Goal: Transaction & Acquisition: Purchase product/service

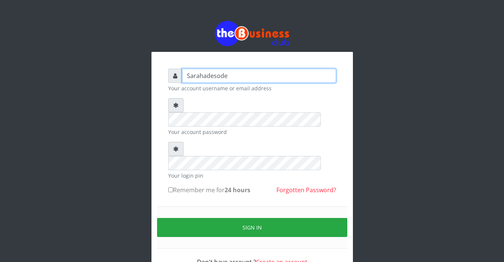
click at [220, 73] on input "Sarahadesode" at bounding box center [259, 76] width 154 height 14
click at [240, 72] on input "Sarahadesode" at bounding box center [259, 76] width 154 height 14
type input "S"
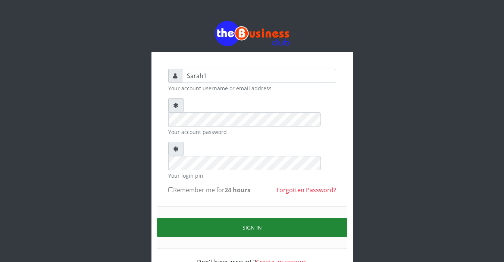
click at [247, 218] on button "Sign in" at bounding box center [252, 227] width 190 height 19
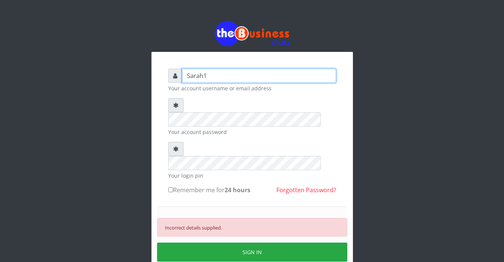
click at [214, 73] on input "Sarah1" at bounding box center [259, 76] width 154 height 14
type input "S"
type input "Sarahadesode"
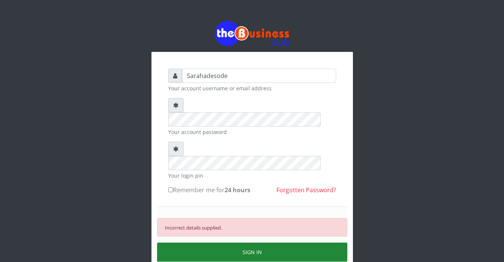
click at [249, 242] on button "SIGN IN" at bounding box center [252, 251] width 190 height 19
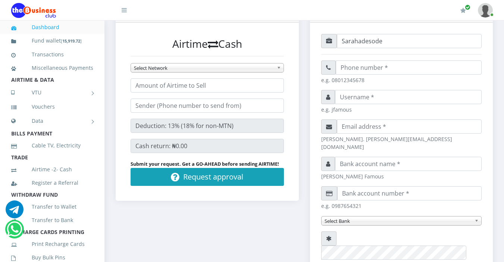
click at [78, 163] on li "TRADE" at bounding box center [52, 157] width 104 height 10
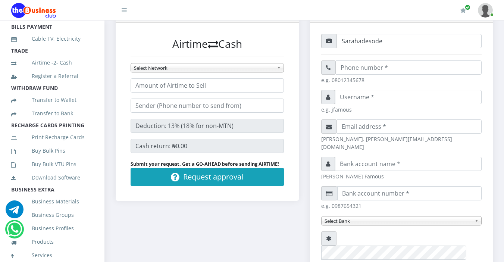
scroll to position [119, 0]
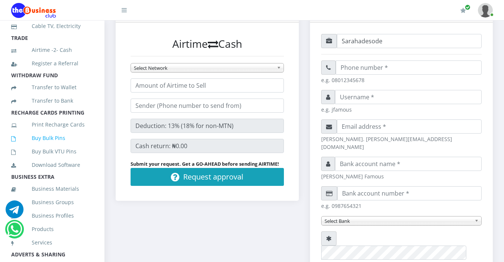
click at [62, 146] on link "Buy Bulk Pins" at bounding box center [52, 137] width 82 height 17
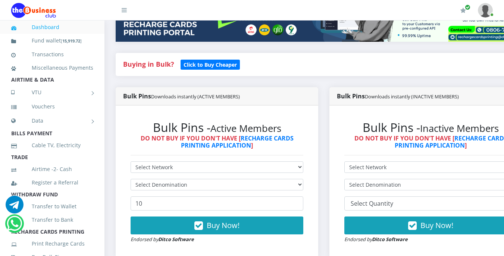
scroll to position [149, 0]
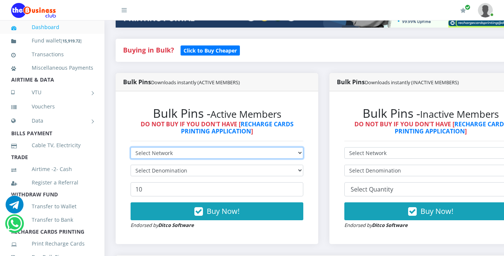
click at [166, 154] on select "Select Network MTN Globacom 9Mobile Airtel" at bounding box center [216, 153] width 173 height 12
select select "MTN"
click at [130, 148] on select "Select Network MTN Globacom 9Mobile Airtel" at bounding box center [216, 153] width 173 height 12
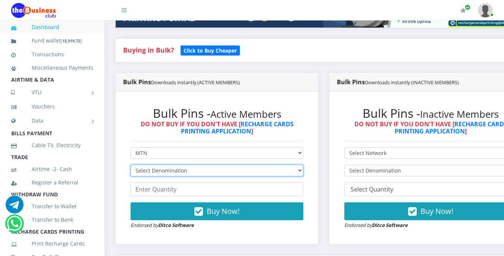
click at [176, 170] on select "Select Denomination MTN NGN100 - ₦96.99 MTN NGN200 - ₦193.98 MTN NGN400 - ₦387.…" at bounding box center [216, 171] width 173 height 12
select select "96.99-100"
click at [130, 166] on select "Select Denomination MTN NGN100 - ₦96.99 MTN NGN200 - ₦193.98 MTN NGN400 - ₦387.…" at bounding box center [216, 171] width 173 height 12
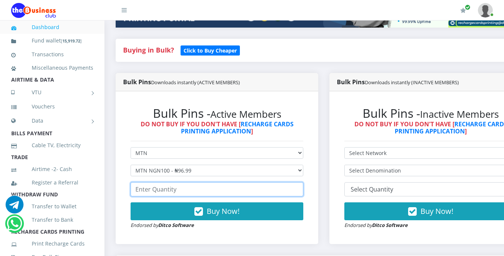
click at [182, 190] on input "number" at bounding box center [216, 189] width 173 height 14
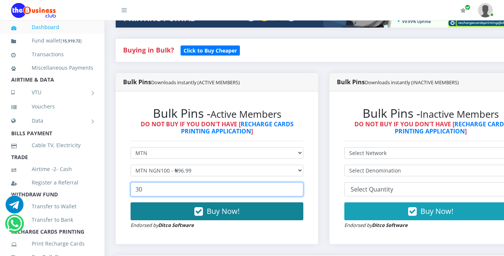
type input "30"
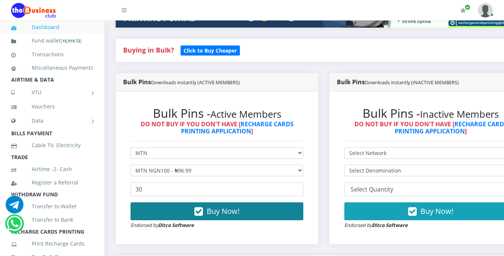
click at [217, 215] on span "Buy Now!" at bounding box center [222, 211] width 33 height 10
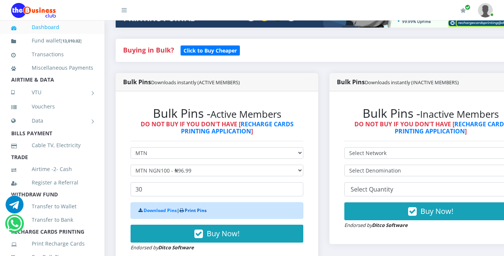
click at [205, 213] on link "Print Pins" at bounding box center [195, 210] width 22 height 6
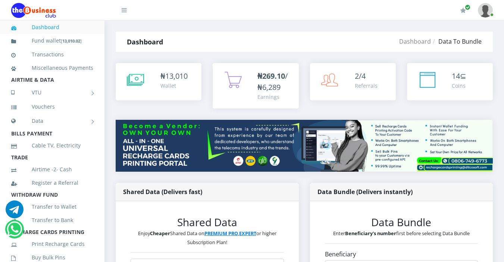
click at [80, 174] on link "Airtime -2- Cash" at bounding box center [52, 169] width 82 height 17
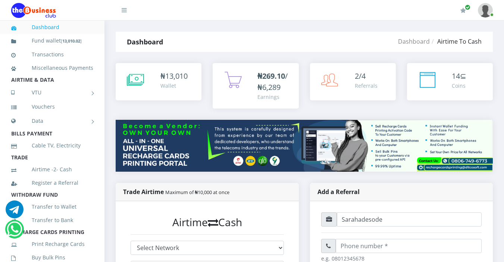
click at [80, 174] on link "Airtime -2- Cash" at bounding box center [52, 169] width 82 height 17
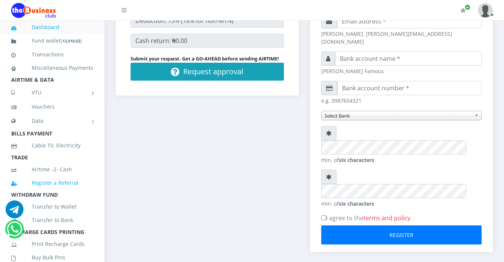
click at [86, 189] on link "Register a Referral" at bounding box center [52, 182] width 82 height 17
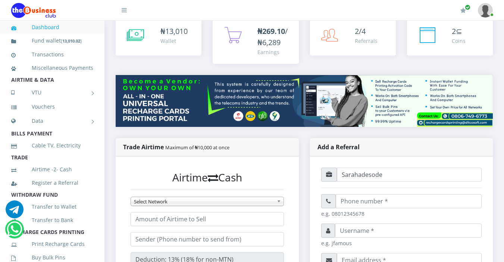
click at [81, 163] on li "TRADE" at bounding box center [52, 157] width 104 height 10
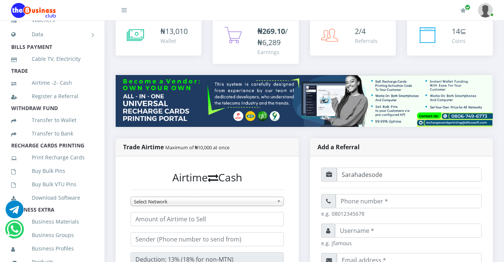
scroll to position [89, 0]
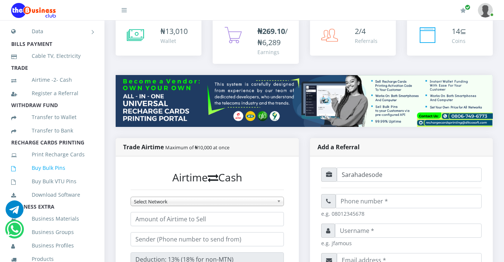
click at [64, 176] on link "Buy Bulk Pins" at bounding box center [52, 167] width 82 height 17
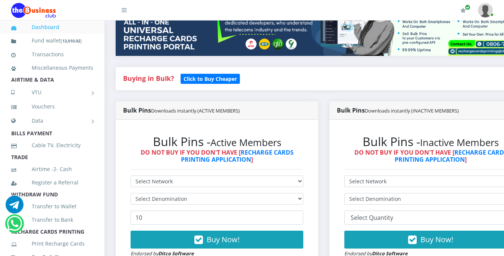
scroll to position [134, 0]
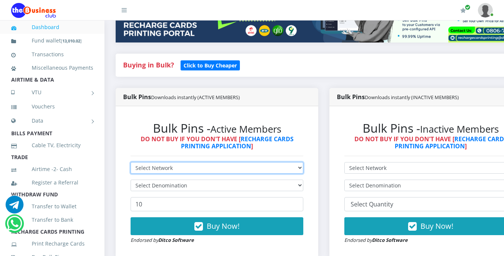
click at [175, 169] on select "Select Network MTN Globacom 9Mobile Airtel" at bounding box center [216, 168] width 173 height 12
select select "Airtel"
click at [130, 163] on select "Select Network MTN Globacom 9Mobile Airtel" at bounding box center [216, 168] width 173 height 12
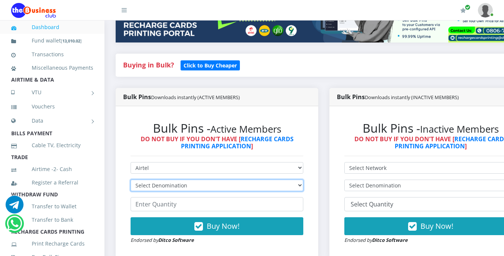
click at [192, 186] on select "Select Denomination Airtel NGN100 - ₦96.38 Airtel NGN200 - ₦192.76 Airtel NGN50…" at bounding box center [216, 186] width 173 height 12
select select "96.38-100"
click at [130, 181] on select "Select Denomination Airtel NGN100 - ₦96.38 Airtel NGN200 - ₦192.76 Airtel NGN50…" at bounding box center [216, 186] width 173 height 12
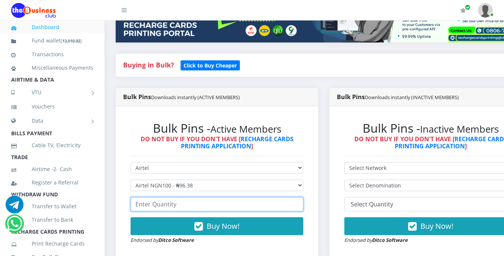
click at [183, 206] on input "number" at bounding box center [216, 204] width 173 height 14
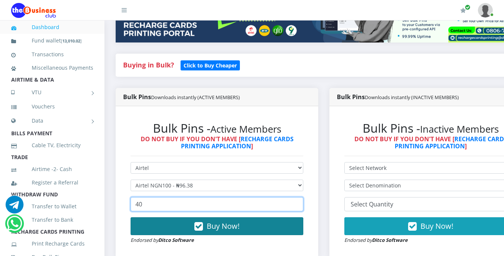
type input "40"
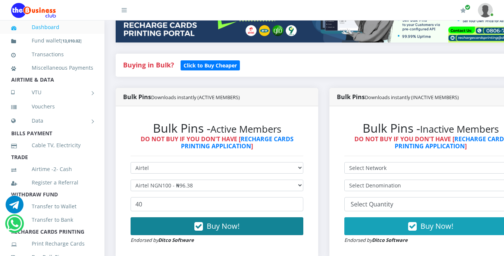
click at [203, 226] on icon "button" at bounding box center [198, 226] width 9 height 7
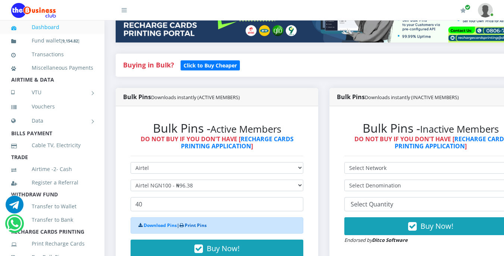
click at [205, 225] on link "Print Pins" at bounding box center [195, 225] width 22 height 6
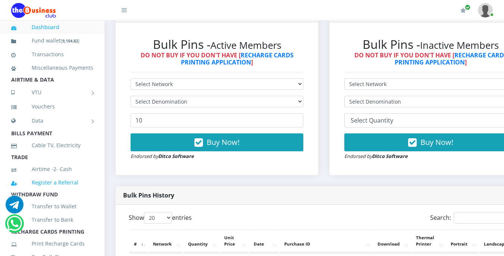
scroll to position [219, 0]
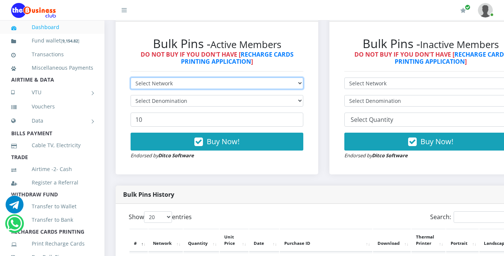
click at [188, 85] on select "Select Network MTN Globacom 9Mobile Airtel" at bounding box center [216, 84] width 173 height 12
click at [130, 79] on select "Select Network MTN Globacom 9Mobile Airtel" at bounding box center [216, 84] width 173 height 12
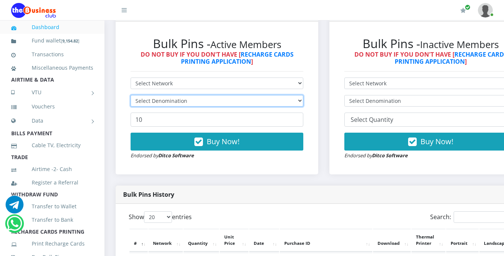
click at [180, 100] on select "Select Denomination" at bounding box center [216, 101] width 173 height 12
select select
click at [130, 96] on select "Select Denomination" at bounding box center [216, 101] width 173 height 12
click at [184, 103] on select "Select Denomination" at bounding box center [216, 101] width 173 height 12
click at [79, 163] on li "TRADE" at bounding box center [52, 157] width 104 height 10
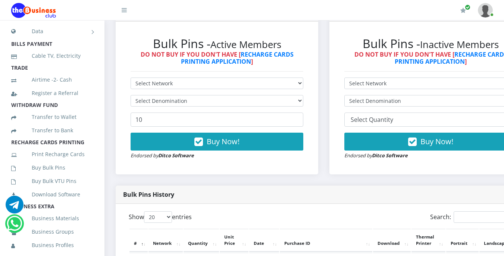
scroll to position [104, 0]
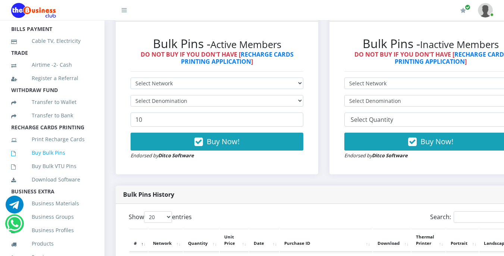
click at [64, 161] on link "Buy Bulk Pins" at bounding box center [52, 152] width 82 height 17
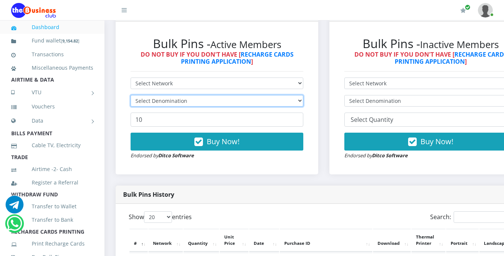
click at [183, 103] on select "Select Denomination" at bounding box center [216, 101] width 173 height 12
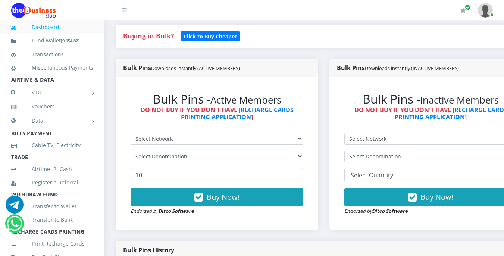
scroll to position [164, 0]
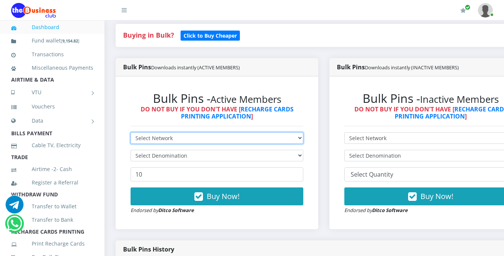
click at [182, 138] on select "Select Network MTN Globacom 9Mobile Airtel" at bounding box center [216, 138] width 173 height 12
select select "Airtel"
click at [130, 133] on select "Select Network MTN Globacom 9Mobile Airtel" at bounding box center [216, 138] width 173 height 12
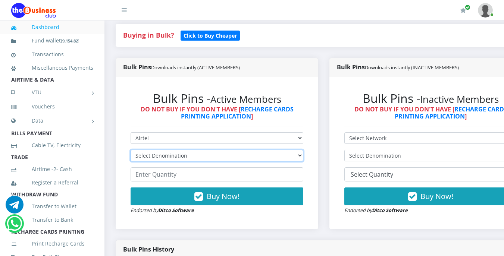
click at [195, 157] on select "Select Denomination Airtel NGN100 - ₦96.38 Airtel NGN200 - ₦192.76 Airtel NGN50…" at bounding box center [216, 156] width 173 height 12
select select "192.76-200"
click at [130, 151] on select "Select Denomination Airtel NGN100 - ₦96.38 Airtel NGN200 - ₦192.76 Airtel NGN50…" at bounding box center [216, 156] width 173 height 12
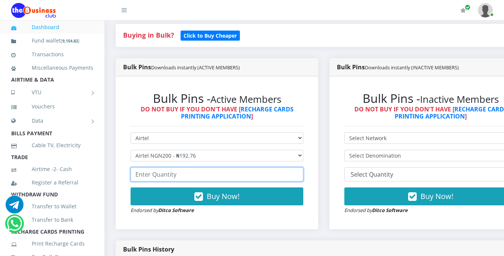
click at [184, 177] on input "number" at bounding box center [216, 174] width 173 height 14
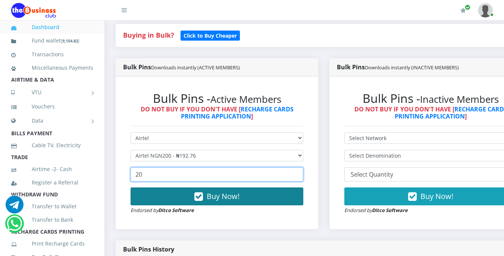
type input "20"
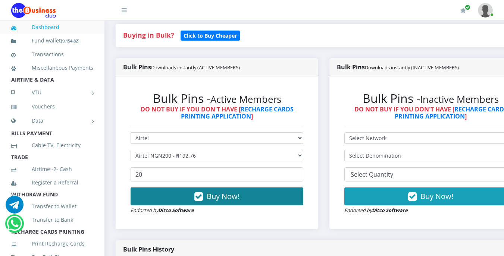
click at [217, 196] on span "Buy Now!" at bounding box center [222, 196] width 33 height 10
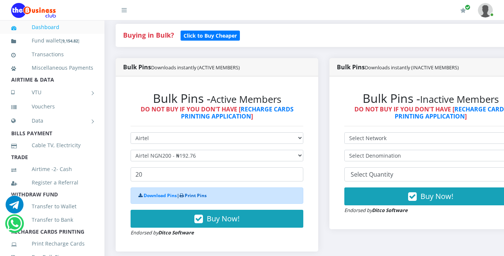
click at [200, 196] on link "Print Pins" at bounding box center [195, 195] width 22 height 6
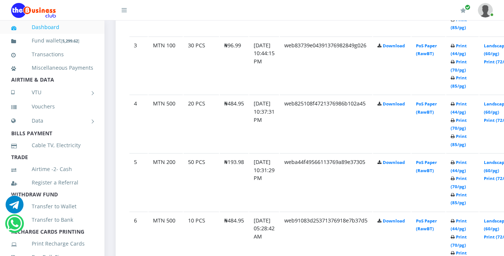
scroll to position [567, 0]
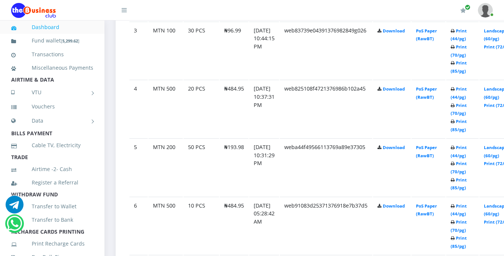
click at [466, 149] on link "Print (44/pg)" at bounding box center [458, 152] width 16 height 14
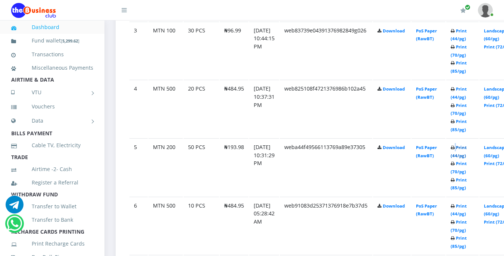
click at [466, 149] on link "Print (44/pg)" at bounding box center [458, 152] width 16 height 14
